Goal: Task Accomplishment & Management: Use online tool/utility

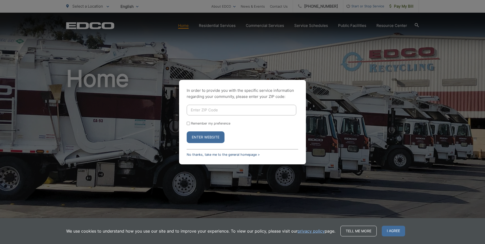
drag, startPoint x: 225, startPoint y: 155, endPoint x: 234, endPoint y: 154, distance: 8.4
click at [225, 155] on link "No thanks, take me to the general homepage >" at bounding box center [223, 155] width 73 height 4
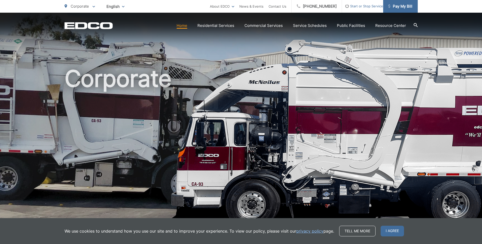
click at [409, 5] on span "Pay My Bill" at bounding box center [400, 6] width 24 height 6
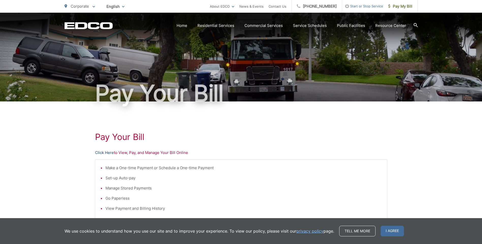
click at [107, 152] on link "Click Here" at bounding box center [104, 153] width 19 height 6
